Goal: Information Seeking & Learning: Understand process/instructions

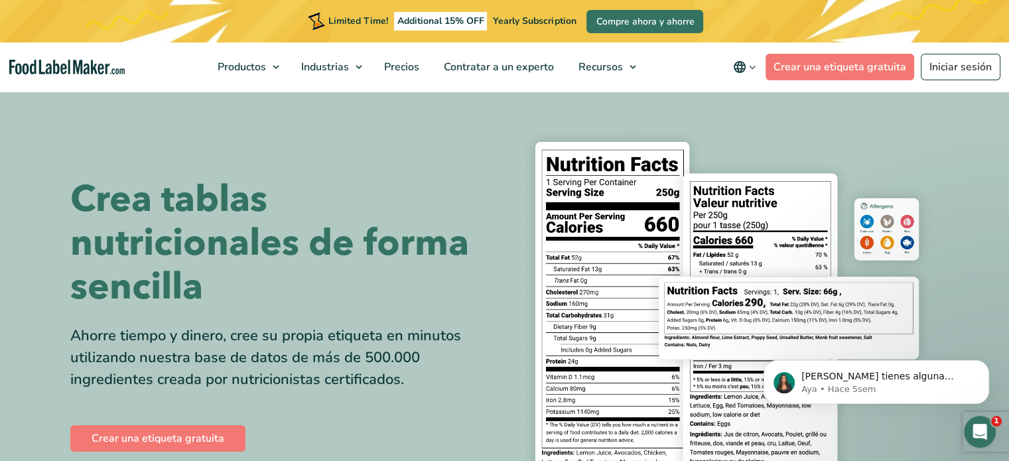
scroll to position [66, 0]
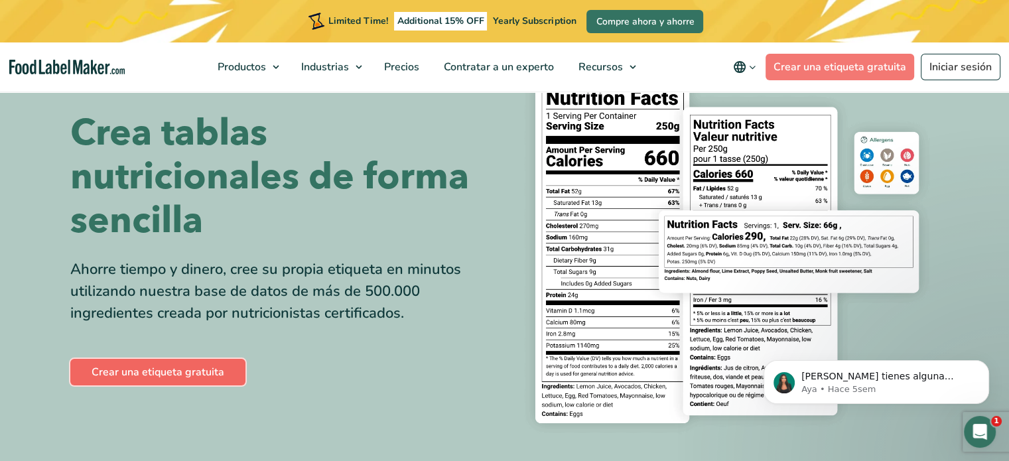
click at [188, 373] on link "Crear una etiqueta gratuita" at bounding box center [157, 372] width 175 height 27
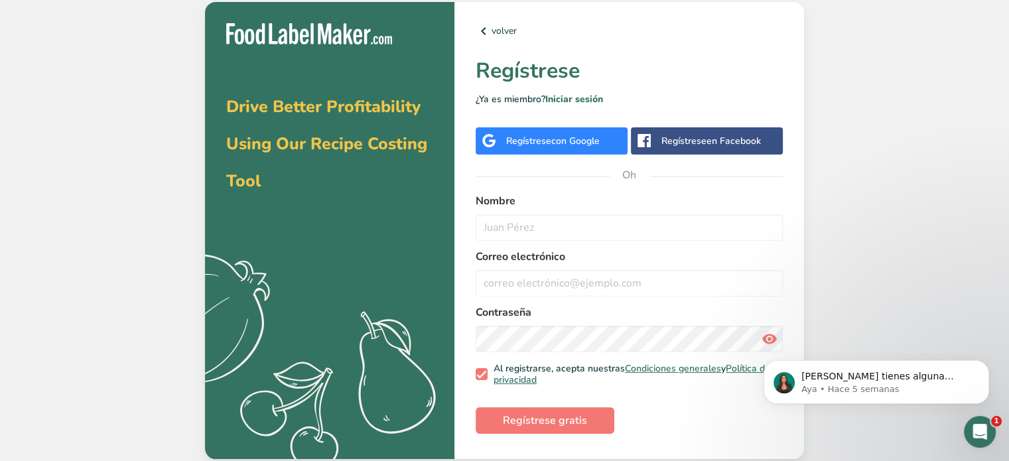
click at [328, 117] on span "Drive Better Profitability Using Our Recipe Costing Tool" at bounding box center [326, 144] width 201 height 97
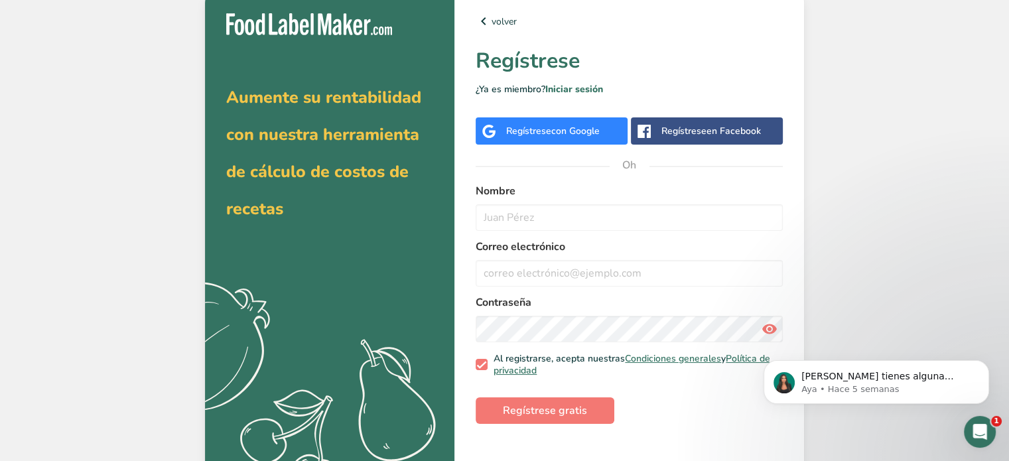
click at [687, 139] on div "Regístrese en Facebook" at bounding box center [707, 130] width 152 height 27
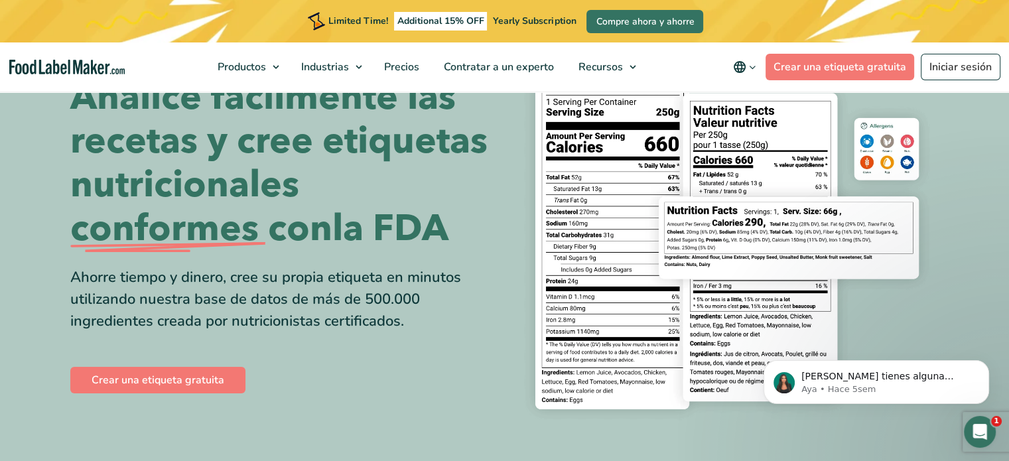
scroll to position [66, 0]
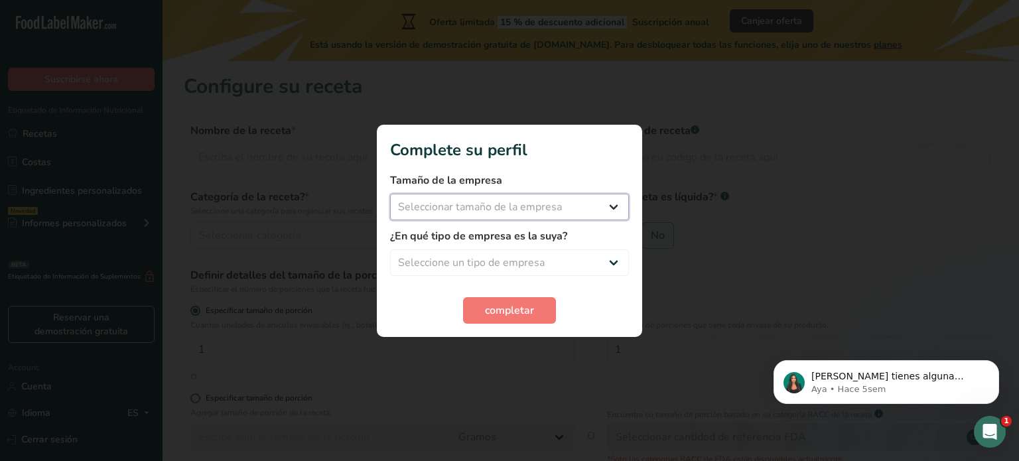
click at [611, 205] on select "Seleccionar tamaño de la empresa Menos de 10 empleados De 10 a 50 empleados De …" at bounding box center [509, 207] width 239 height 27
click at [618, 257] on select "Seleccione un tipo de empresa Fabricante de alimentos envasados Restaurante y c…" at bounding box center [509, 262] width 239 height 27
select select "8"
click at [390, 249] on select "Seleccione un tipo de empresa Fabricante de alimentos envasados Restaurante y c…" at bounding box center [509, 262] width 239 height 27
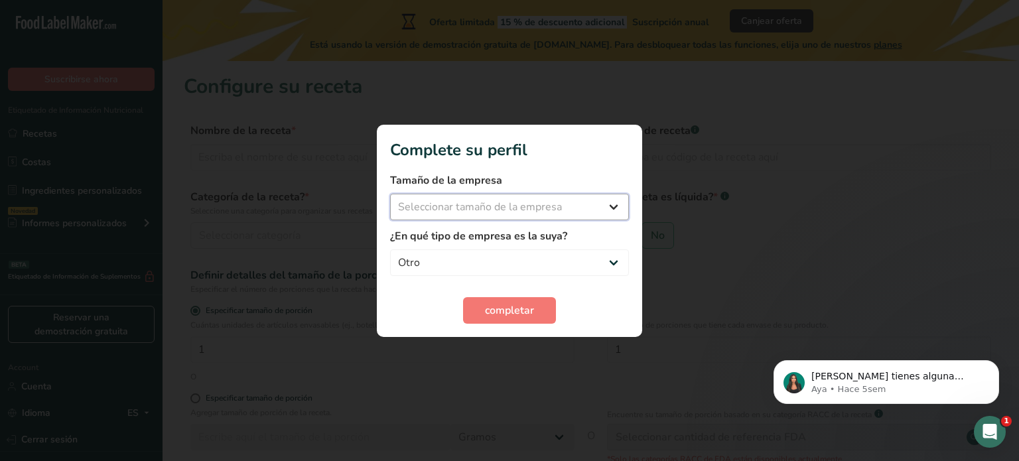
click at [614, 198] on select "Seleccionar tamaño de la empresa Menos de 10 empleados De 10 a 50 empleados De …" at bounding box center [509, 207] width 239 height 27
click at [696, 216] on div at bounding box center [509, 230] width 1019 height 461
click at [555, 310] on button "completar" at bounding box center [509, 310] width 93 height 27
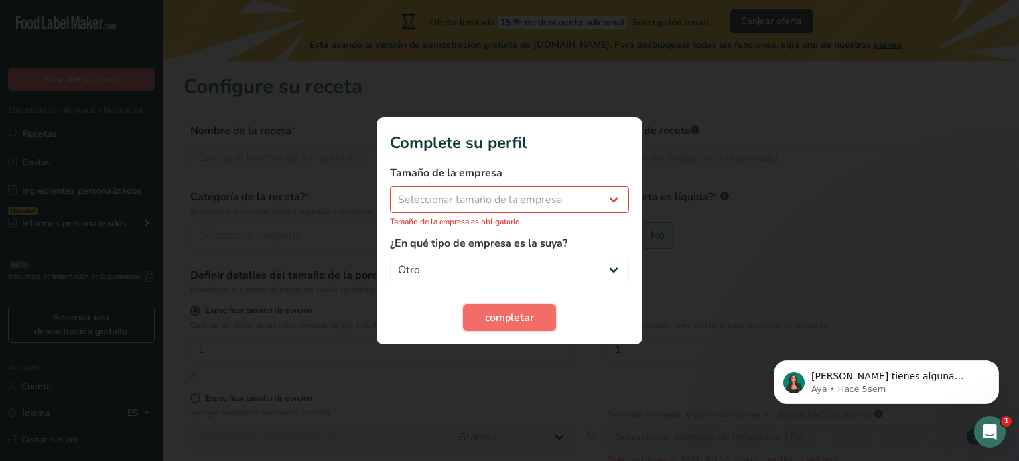
click at [549, 315] on button "completar" at bounding box center [509, 317] width 93 height 27
click at [715, 64] on div at bounding box center [509, 230] width 1019 height 461
click at [756, 103] on div at bounding box center [509, 230] width 1019 height 461
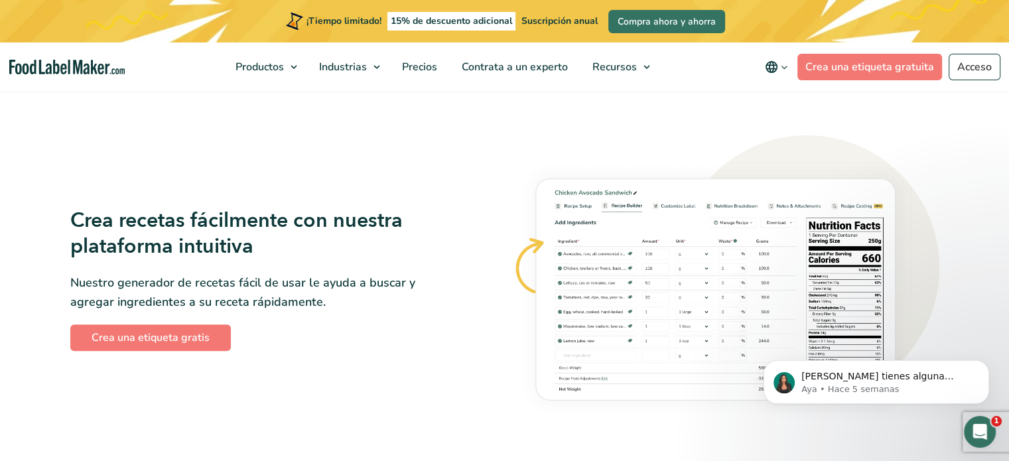
scroll to position [796, 0]
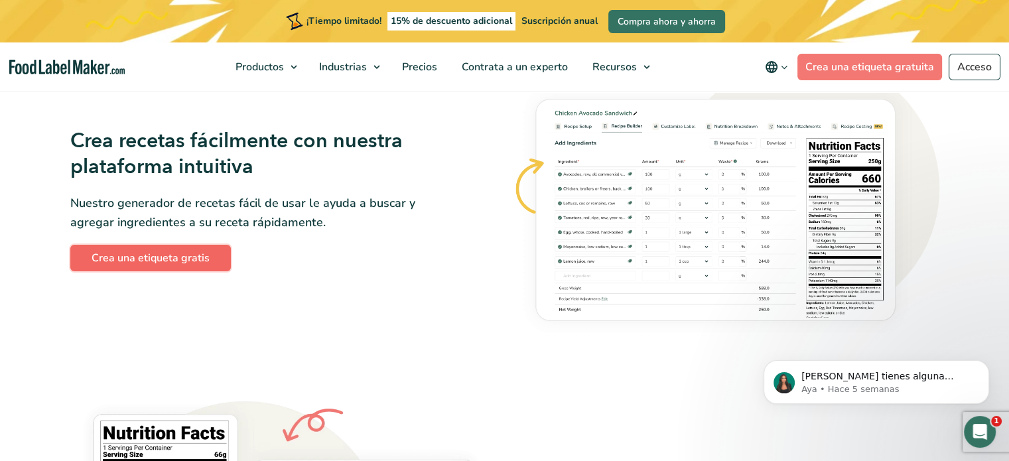
click at [180, 264] on font "Crea una etiqueta gratis" at bounding box center [151, 258] width 118 height 15
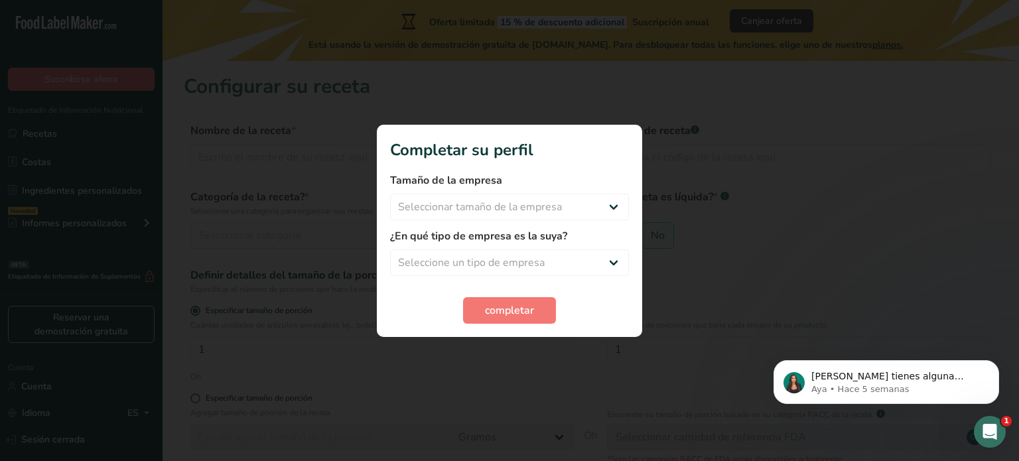
click at [581, 352] on div at bounding box center [509, 230] width 1019 height 461
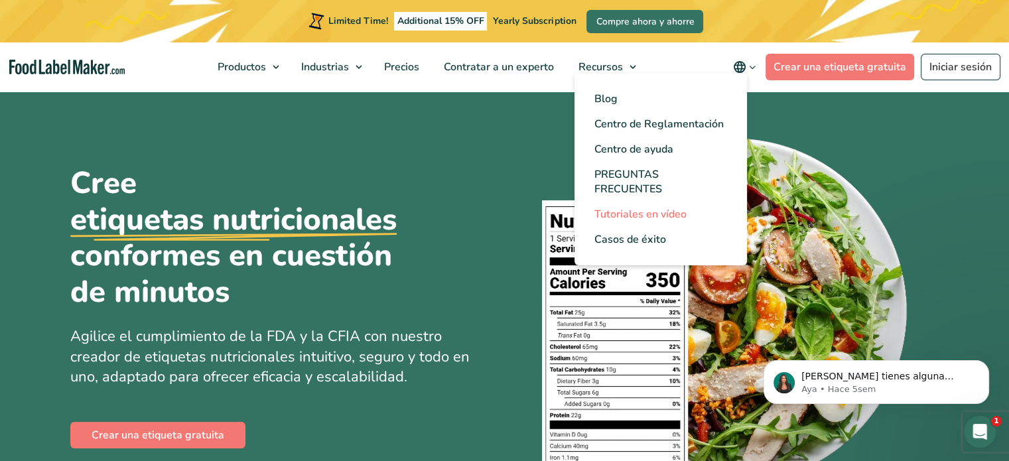
click at [640, 217] on span "Tutoriales en vídeo" at bounding box center [640, 214] width 92 height 15
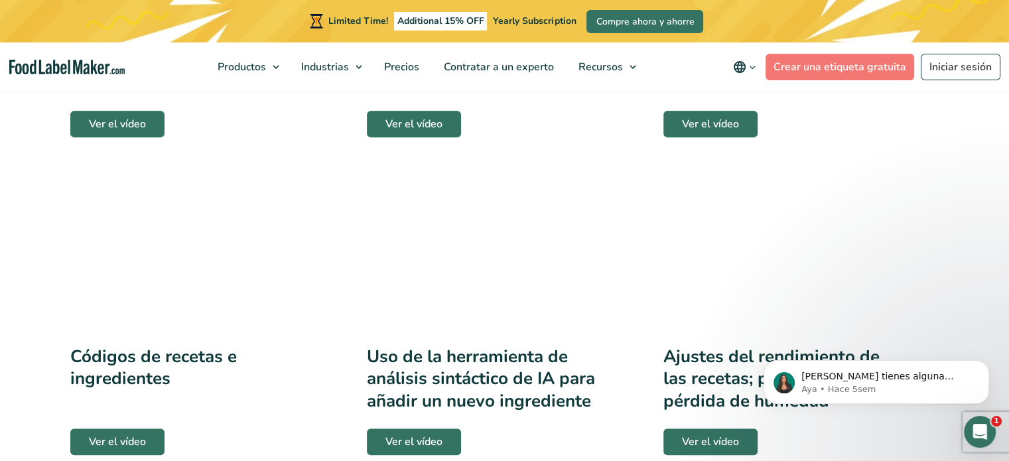
scroll to position [464, 0]
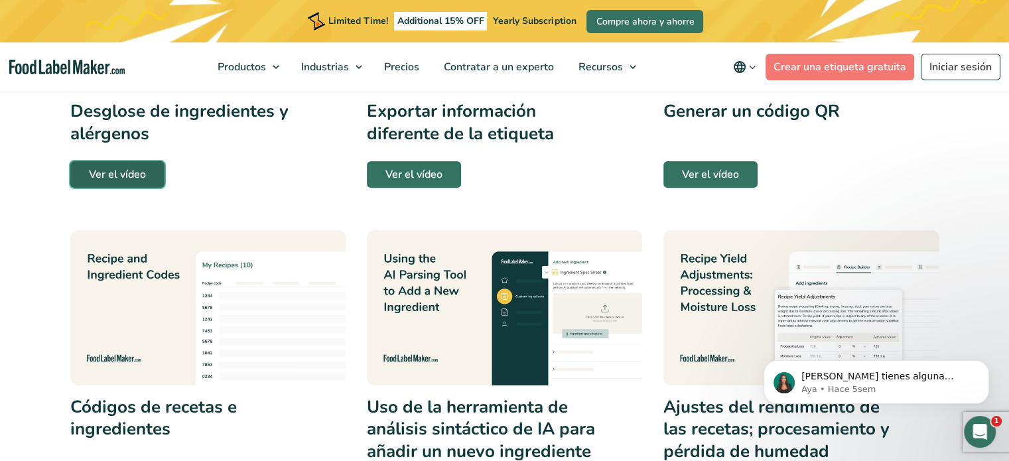
click at [125, 182] on link "Ver el vídeo" at bounding box center [117, 174] width 94 height 27
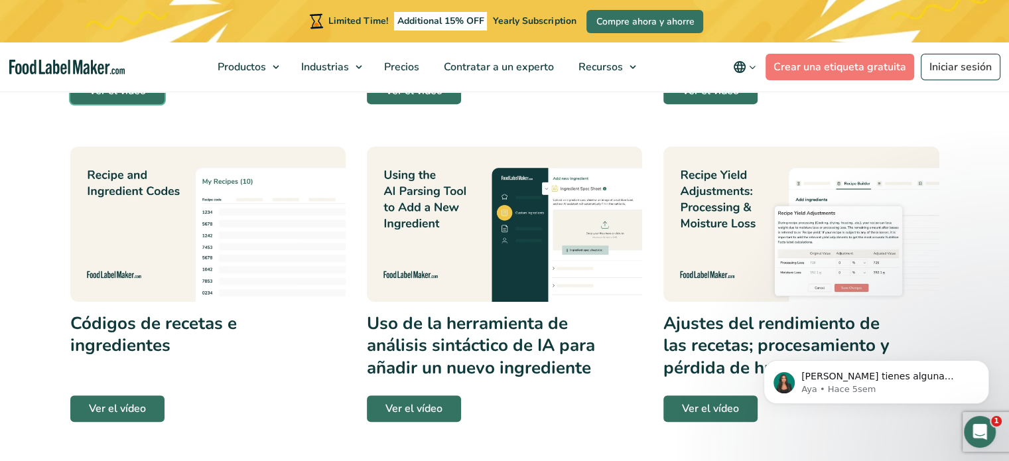
scroll to position [597, 0]
